Goal: Navigation & Orientation: Find specific page/section

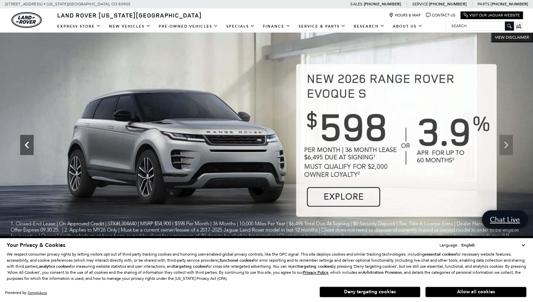
click at [26, 148] on icon "Previous" at bounding box center [26, 144] width 13 height 13
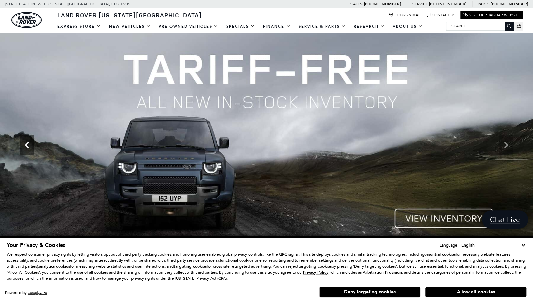
click at [26, 148] on icon "Previous" at bounding box center [26, 144] width 13 height 13
click at [506, 144] on icon "Next" at bounding box center [506, 144] width 4 height 7
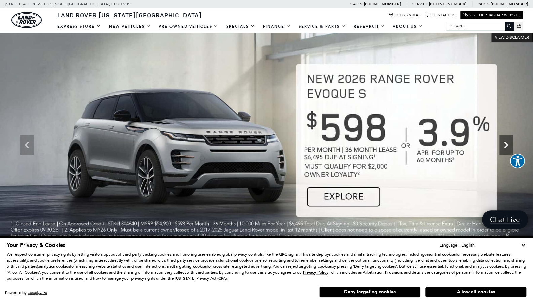
click at [506, 144] on icon "Next" at bounding box center [506, 144] width 4 height 7
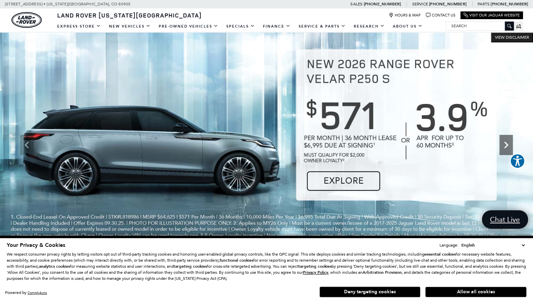
click at [506, 144] on icon "Next" at bounding box center [506, 144] width 4 height 7
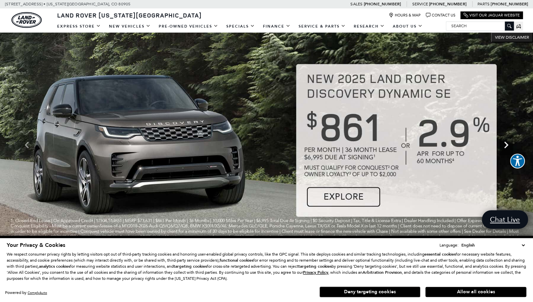
click at [505, 146] on icon "Next" at bounding box center [506, 144] width 4 height 7
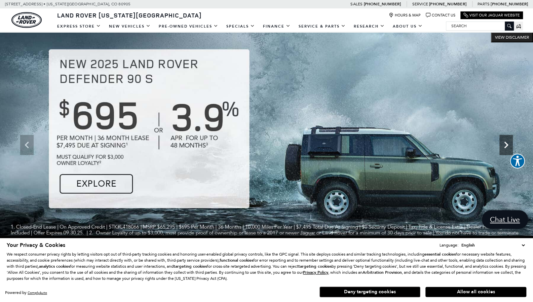
click at [505, 146] on icon "Next" at bounding box center [506, 144] width 4 height 7
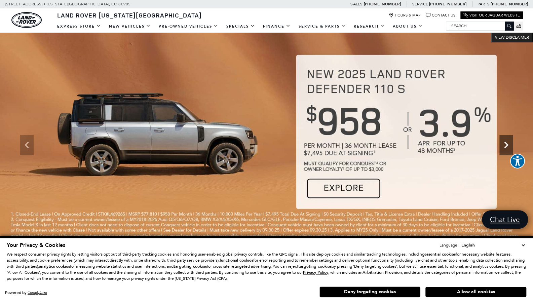
click at [505, 148] on icon "Next" at bounding box center [505, 144] width 13 height 13
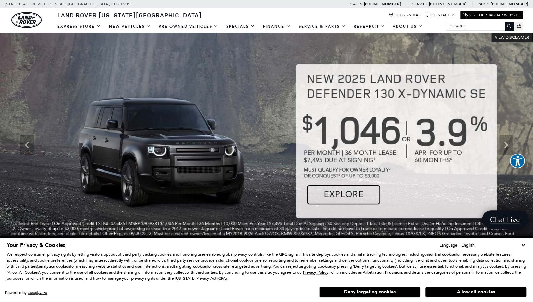
click at [337, 191] on img at bounding box center [266, 144] width 533 height 225
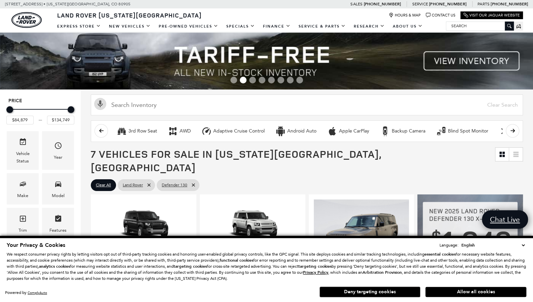
click at [521, 242] on select "English Spanish / Español English / United Kingdom Korean / 한국어 Vietnamese / Ti…" at bounding box center [492, 245] width 67 height 7
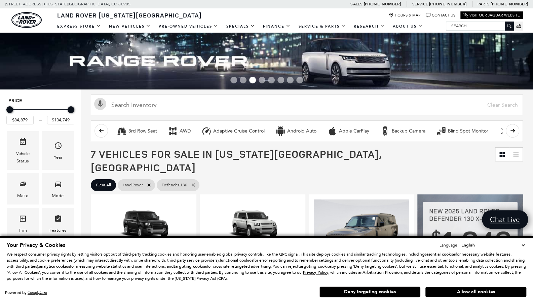
click at [527, 246] on div "Your Privacy & Cookies Language: English Spanish / Español English / United Kin…" at bounding box center [266, 270] width 522 height 60
click at [429, 148] on span "7 Vehicles for Sale in Colorado Springs, CO" at bounding box center [293, 160] width 404 height 27
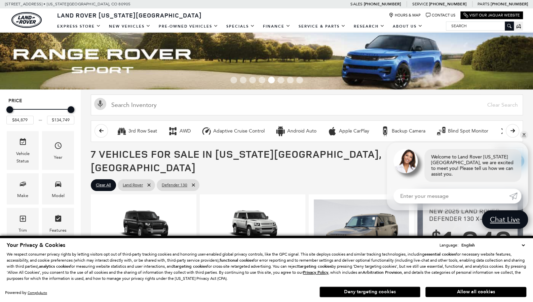
click at [384, 293] on button "Deny targeting cookies" at bounding box center [369, 291] width 101 height 11
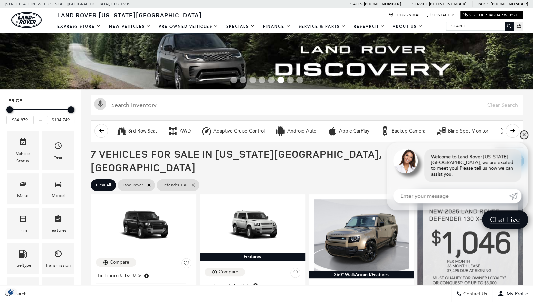
click at [522, 139] on link "✕" at bounding box center [524, 135] width 8 height 8
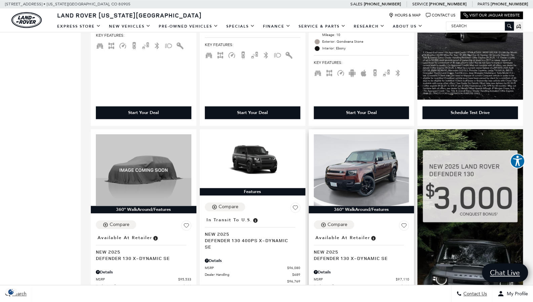
scroll to position [331, 0]
